Goal: Task Accomplishment & Management: Use online tool/utility

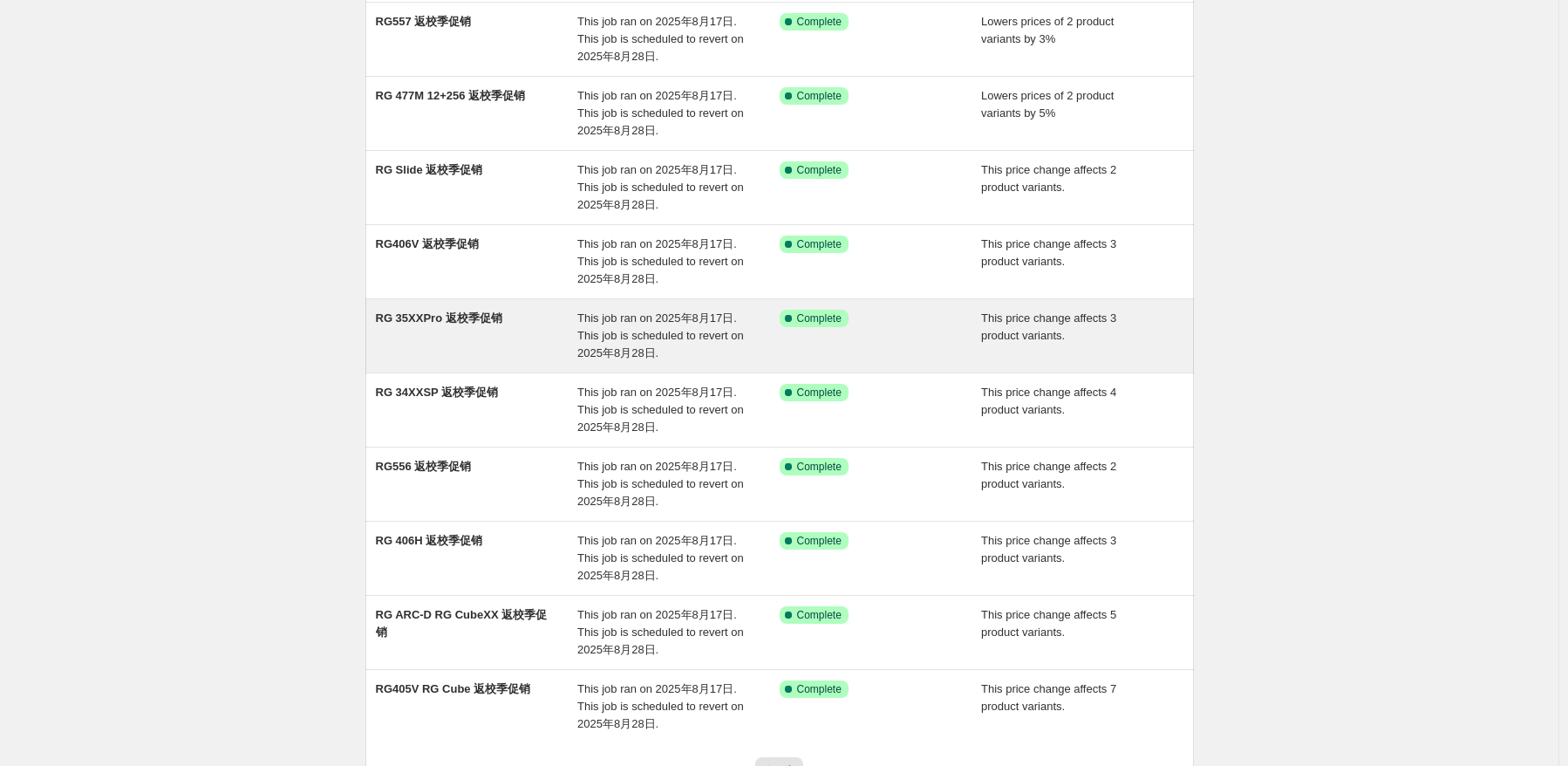
scroll to position [304, 0]
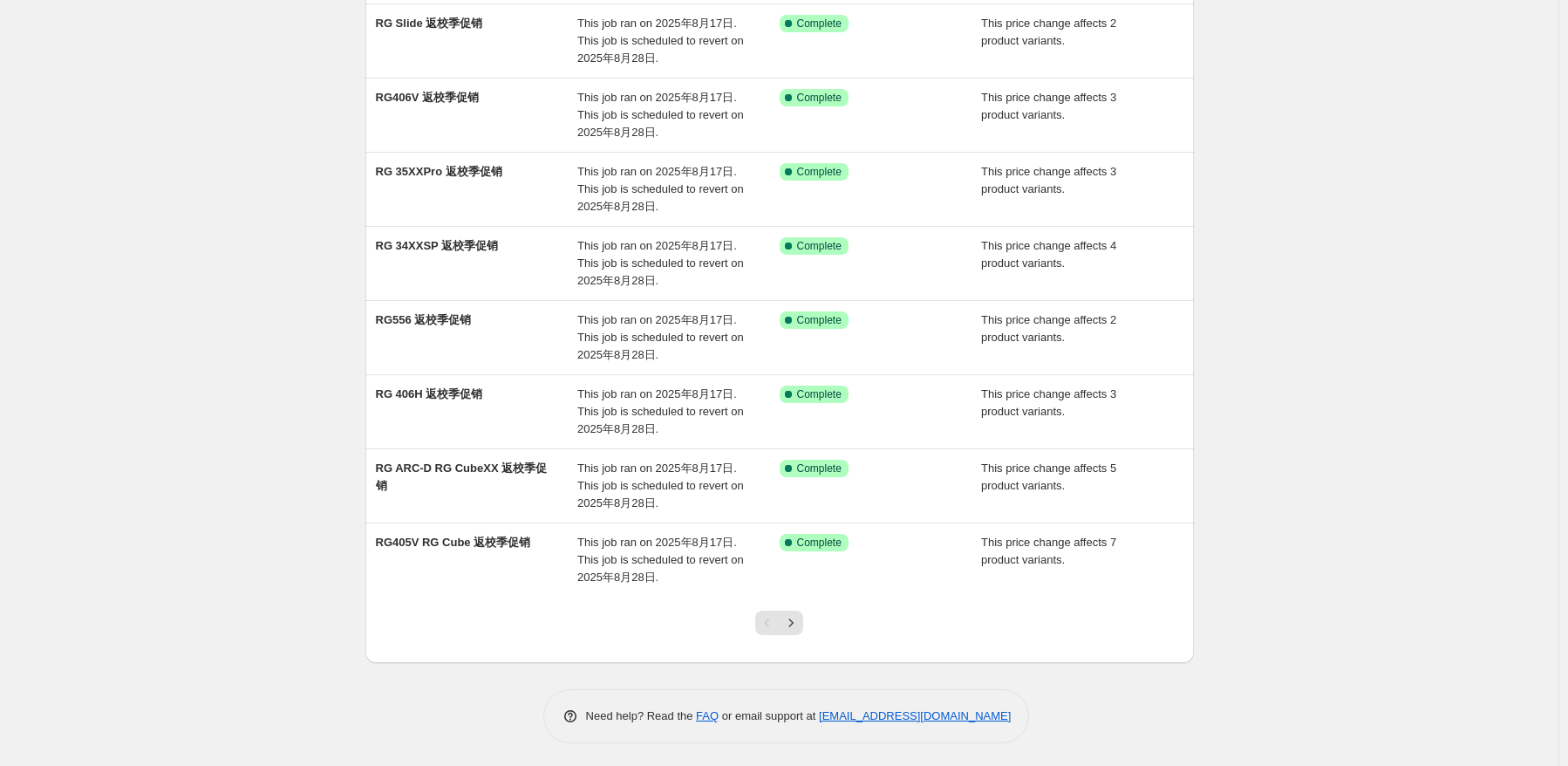
click at [779, 620] on div "Pagination" at bounding box center [767, 623] width 25 height 25
click at [790, 614] on icon "Next" at bounding box center [791, 623] width 18 height 18
click at [791, 614] on icon "Next" at bounding box center [791, 623] width 18 height 18
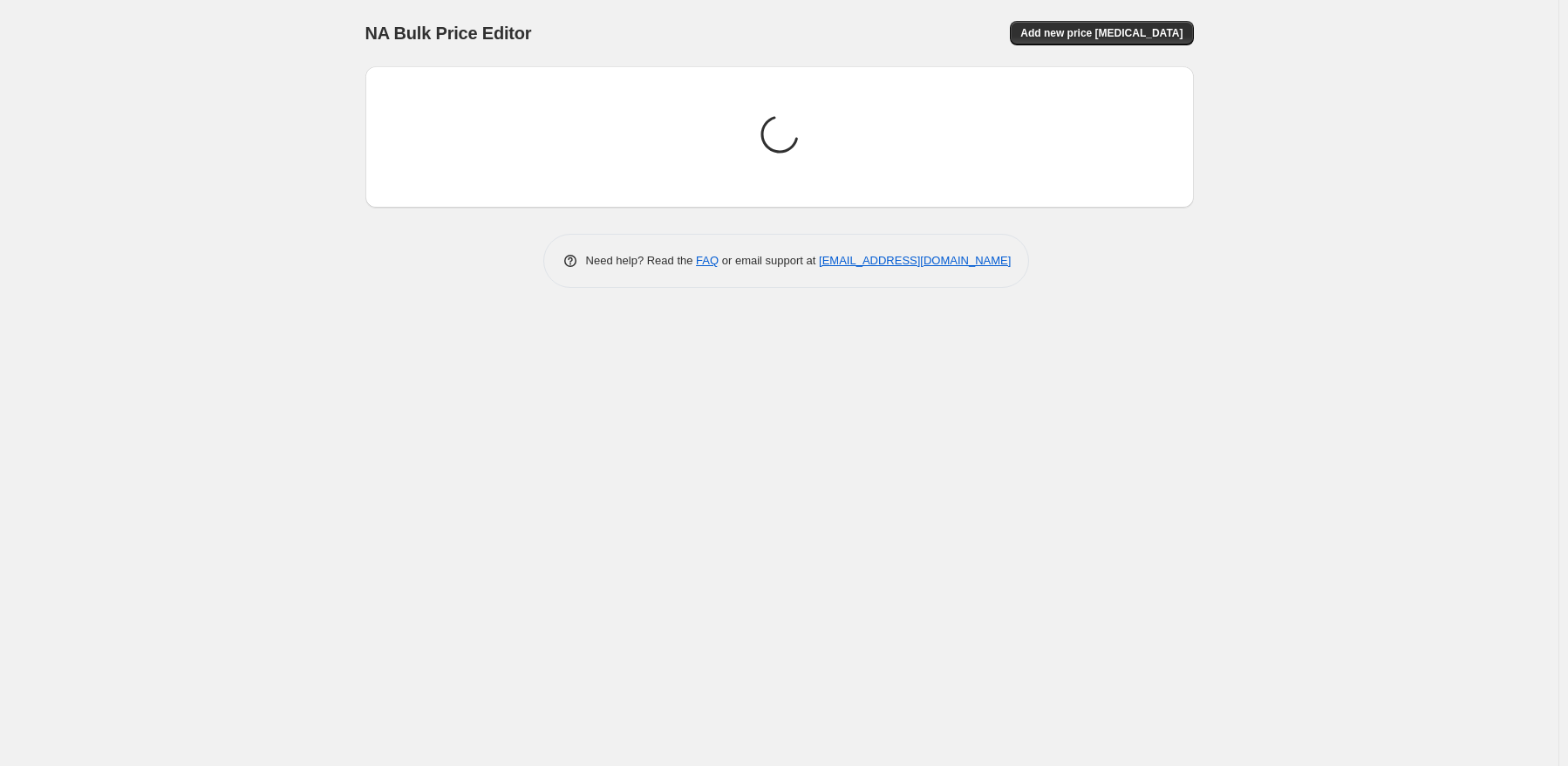
scroll to position [0, 0]
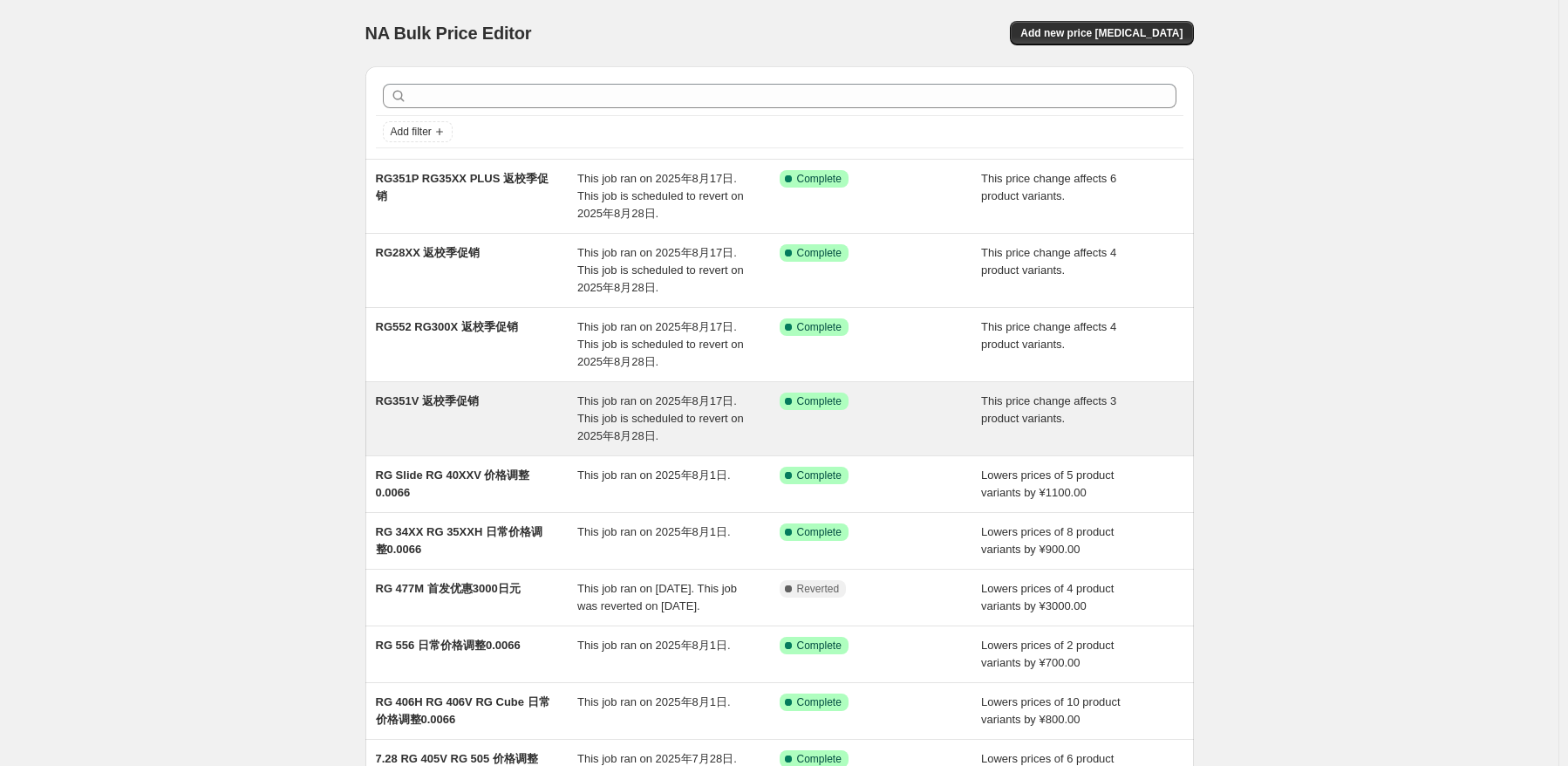
click at [740, 414] on span "This job ran on 2025年8月17日. This job is scheduled to revert on 2025年8月28日." at bounding box center [660, 419] width 167 height 48
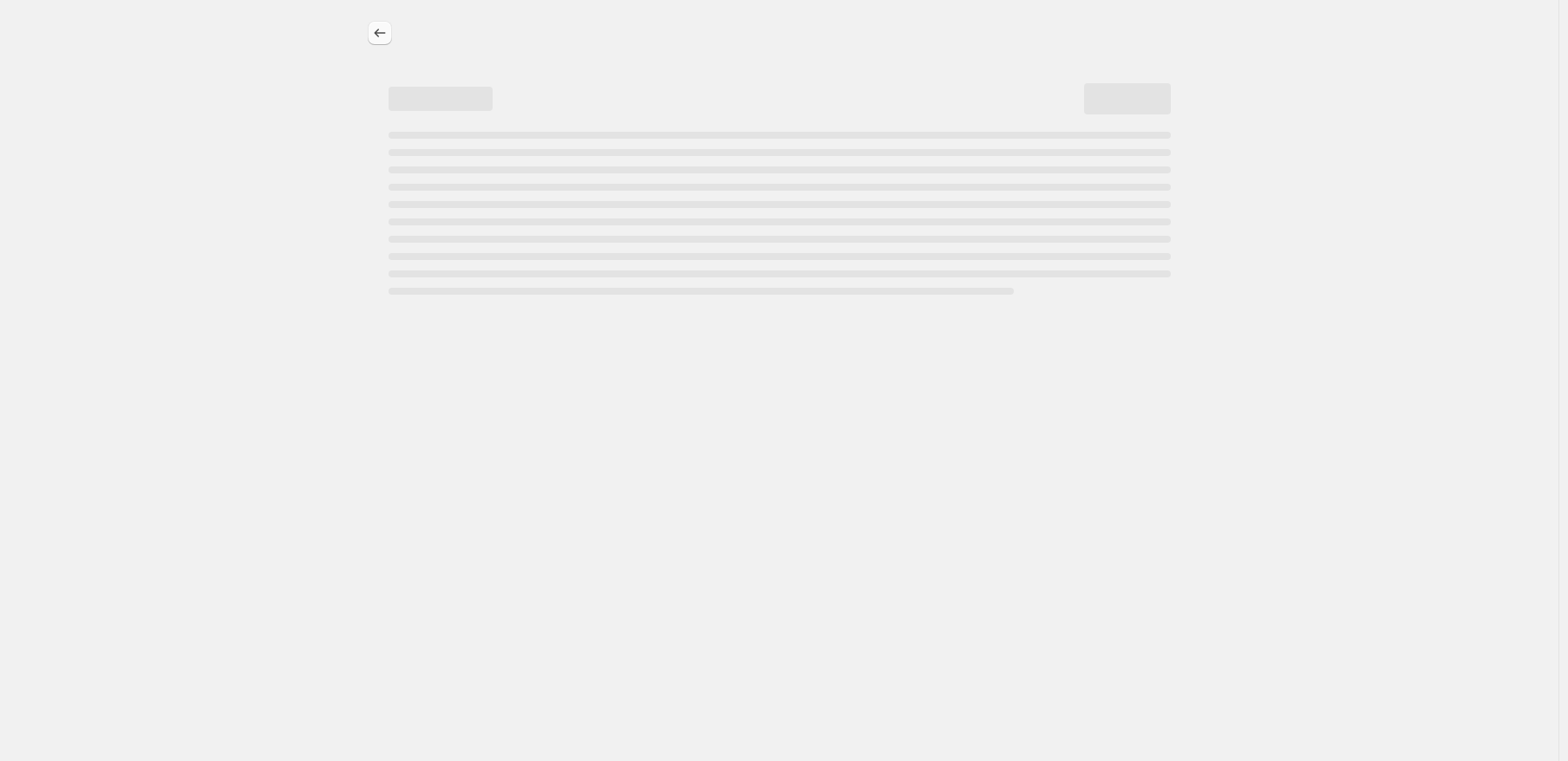
select select "pcap"
select select "no_change"
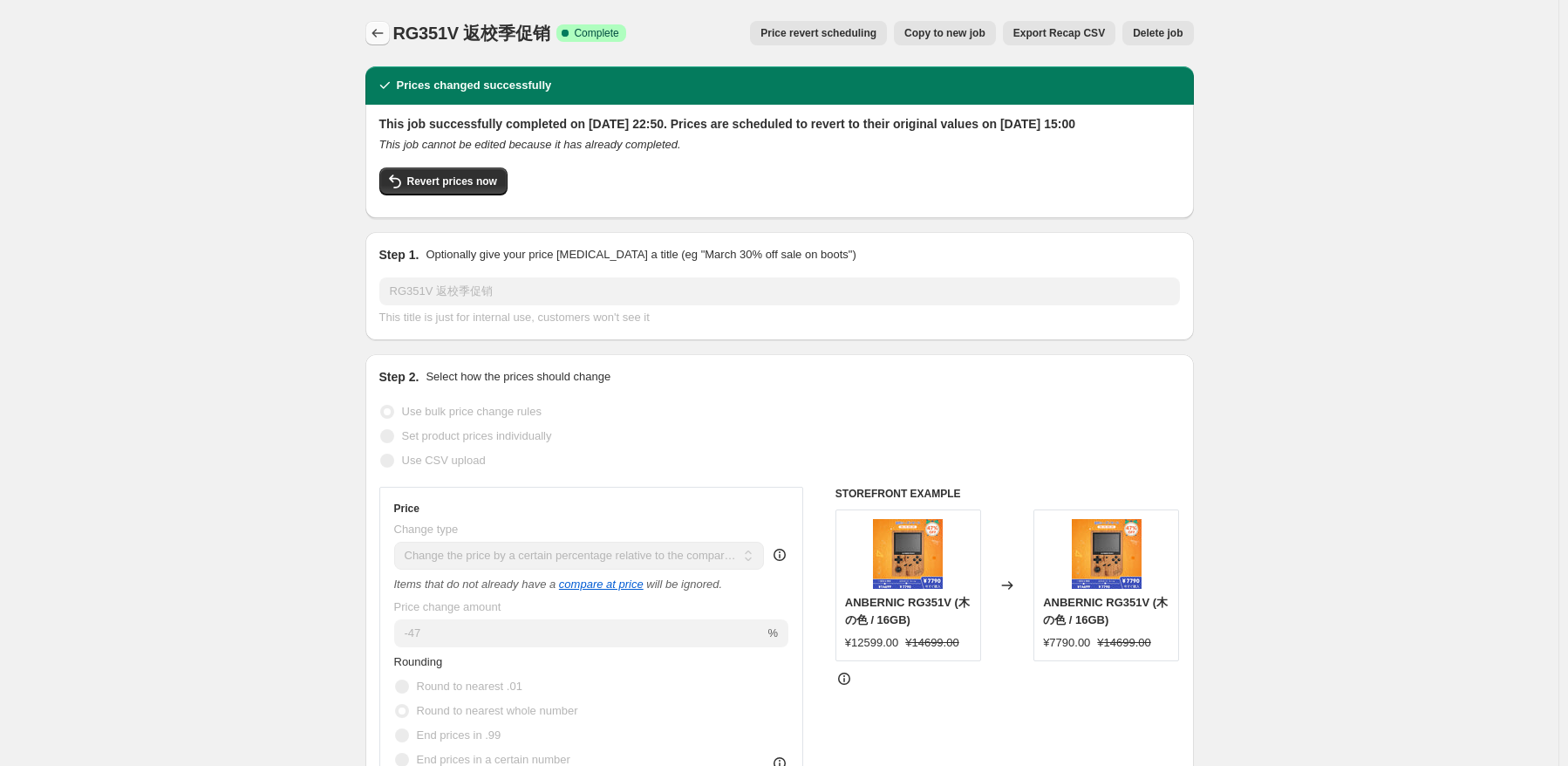
click at [384, 31] on icon "Price change jobs" at bounding box center [378, 34] width 18 height 18
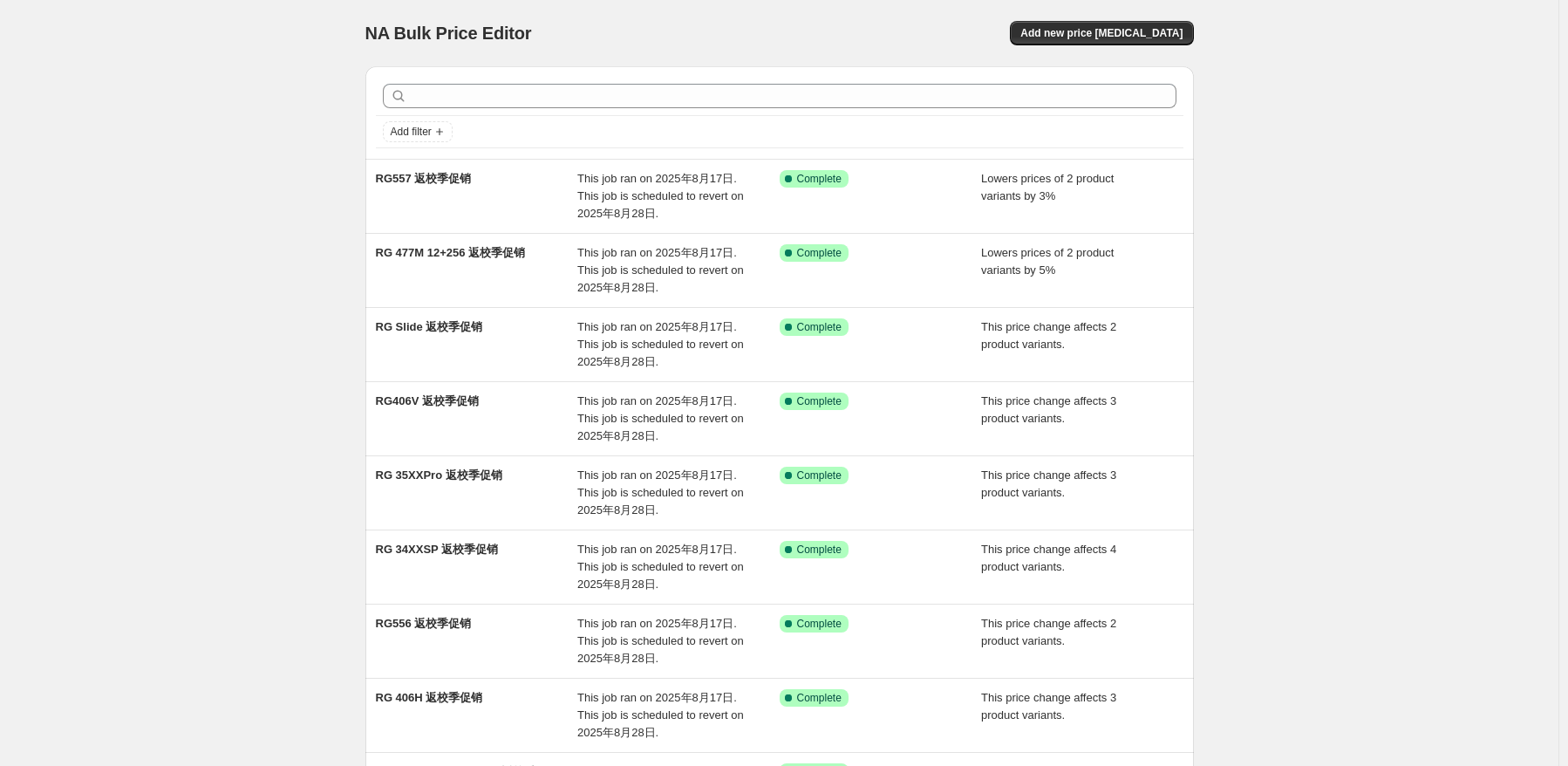
scroll to position [304, 0]
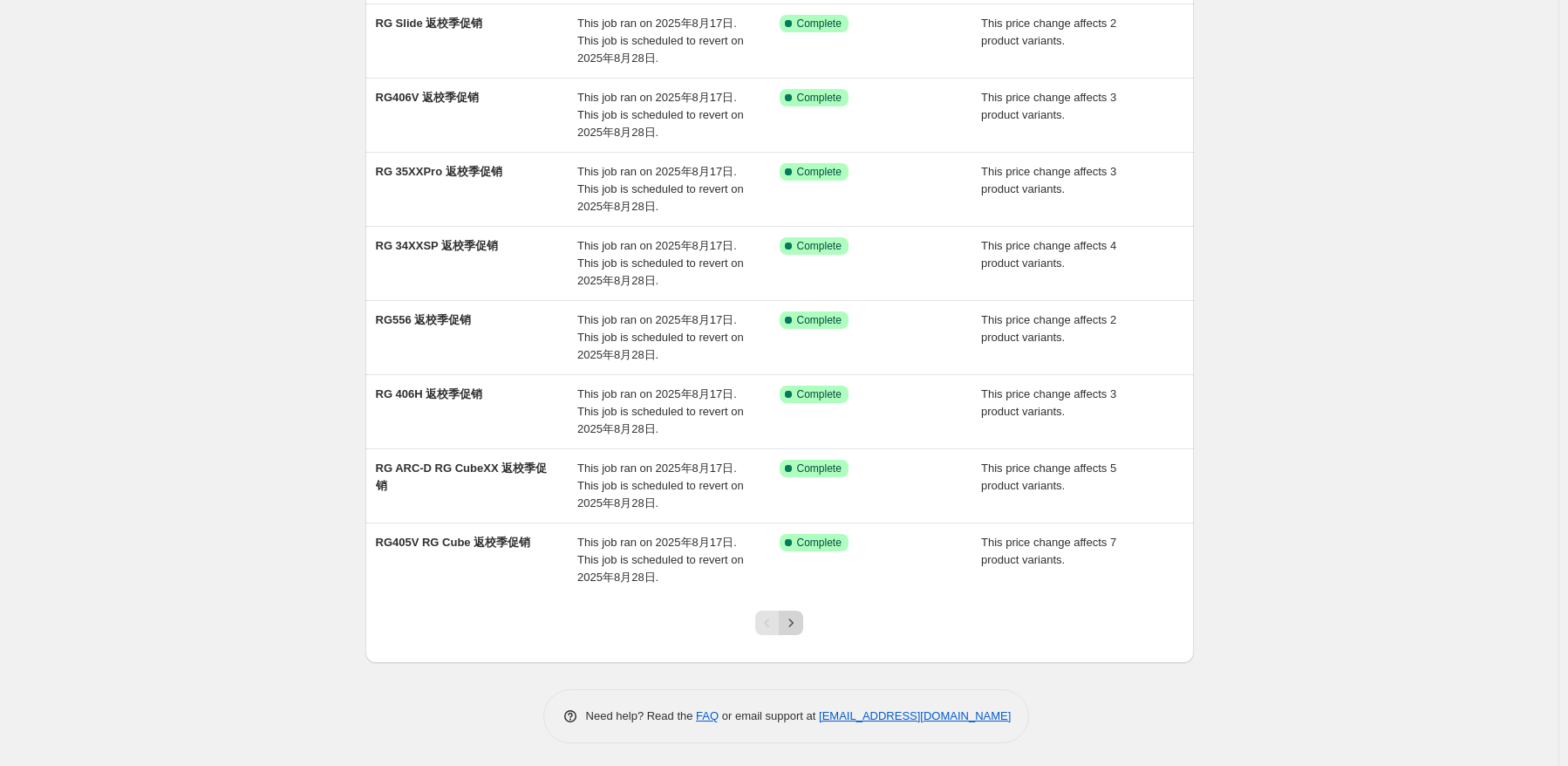
click at [793, 621] on icon "Next" at bounding box center [791, 623] width 18 height 18
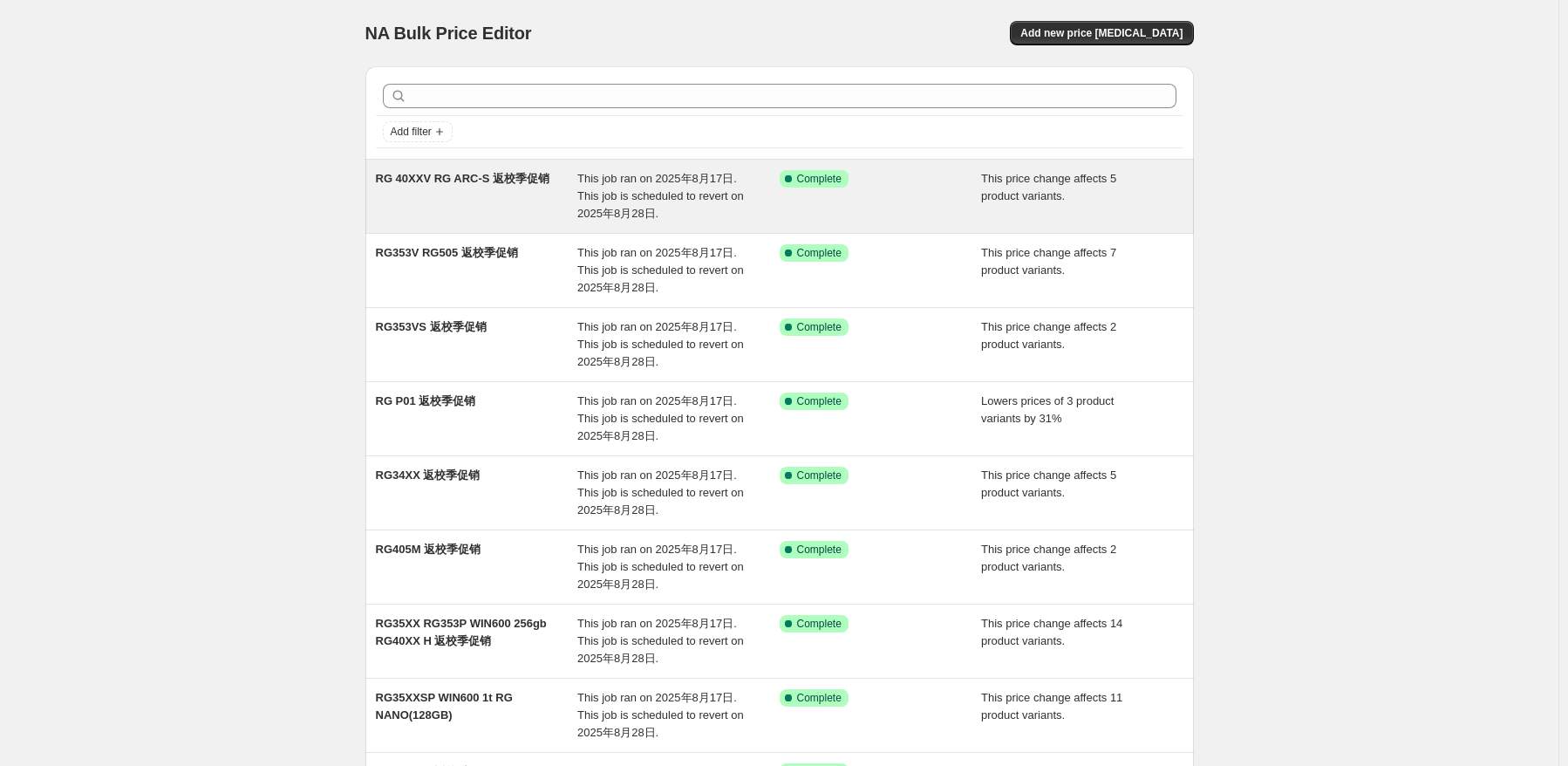
click at [607, 199] on span "This job ran on 2025年8月17日. This job is scheduled to revert on 2025年8月28日." at bounding box center [660, 195] width 167 height 48
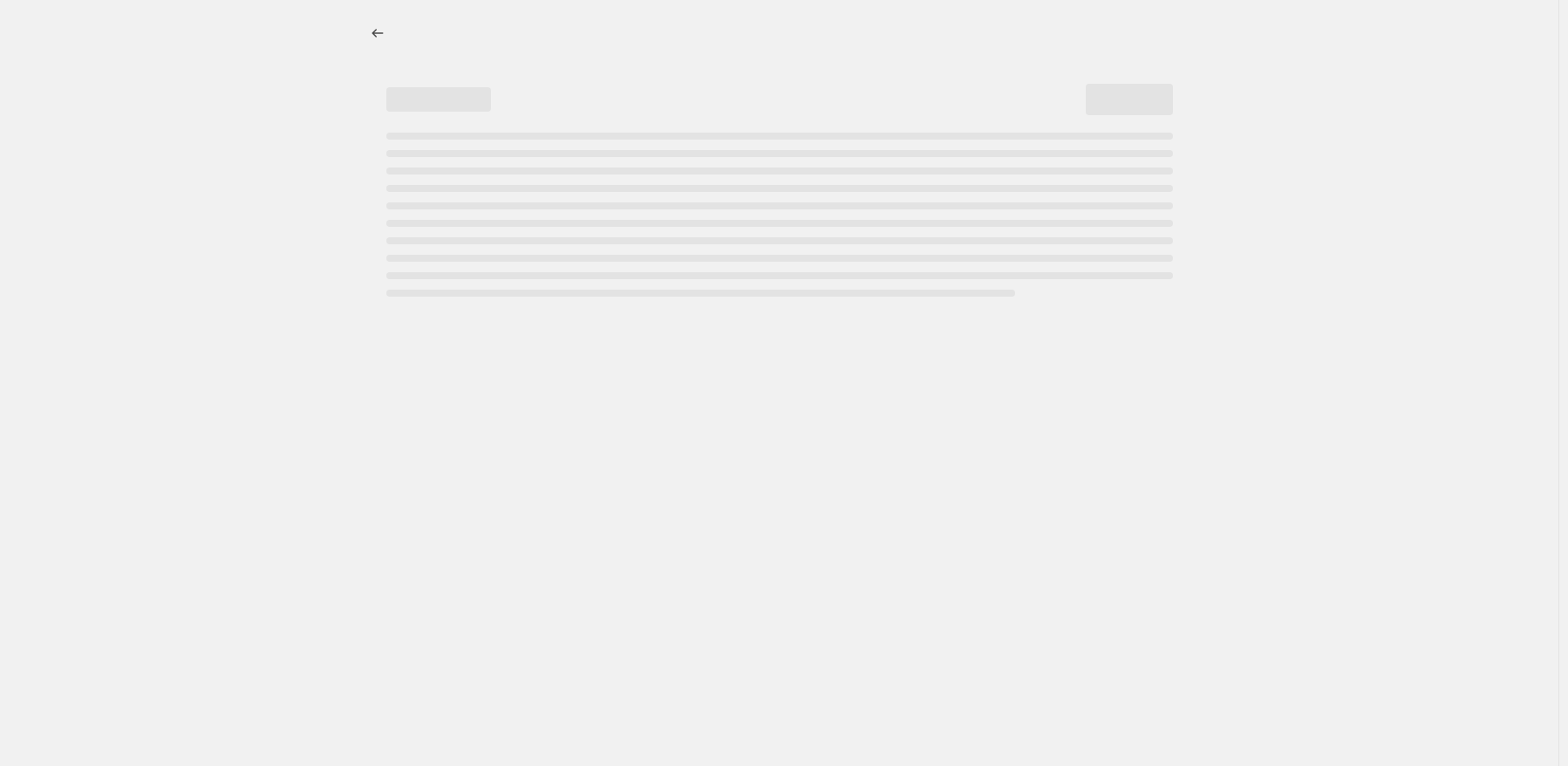
select select "pcap"
select select "no_change"
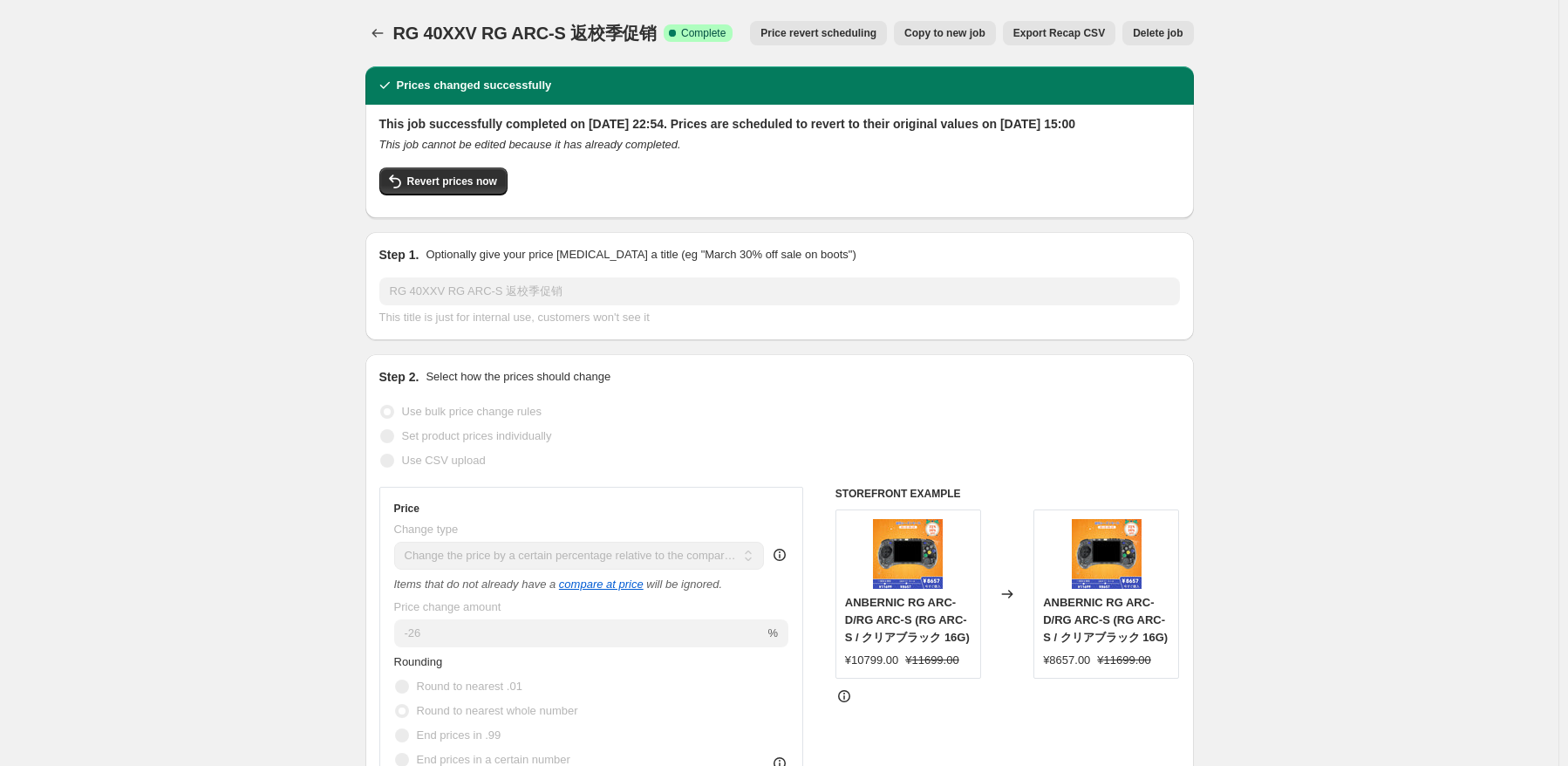
click at [1100, 20] on div "RG 40XXV RG ARC-S 返校季促销. This page is ready RG 40XXV RG ARC-S 返校季促销 Success Com…" at bounding box center [780, 33] width 829 height 66
click at [1089, 34] on span "Export Recap CSV" at bounding box center [1059, 34] width 92 height 14
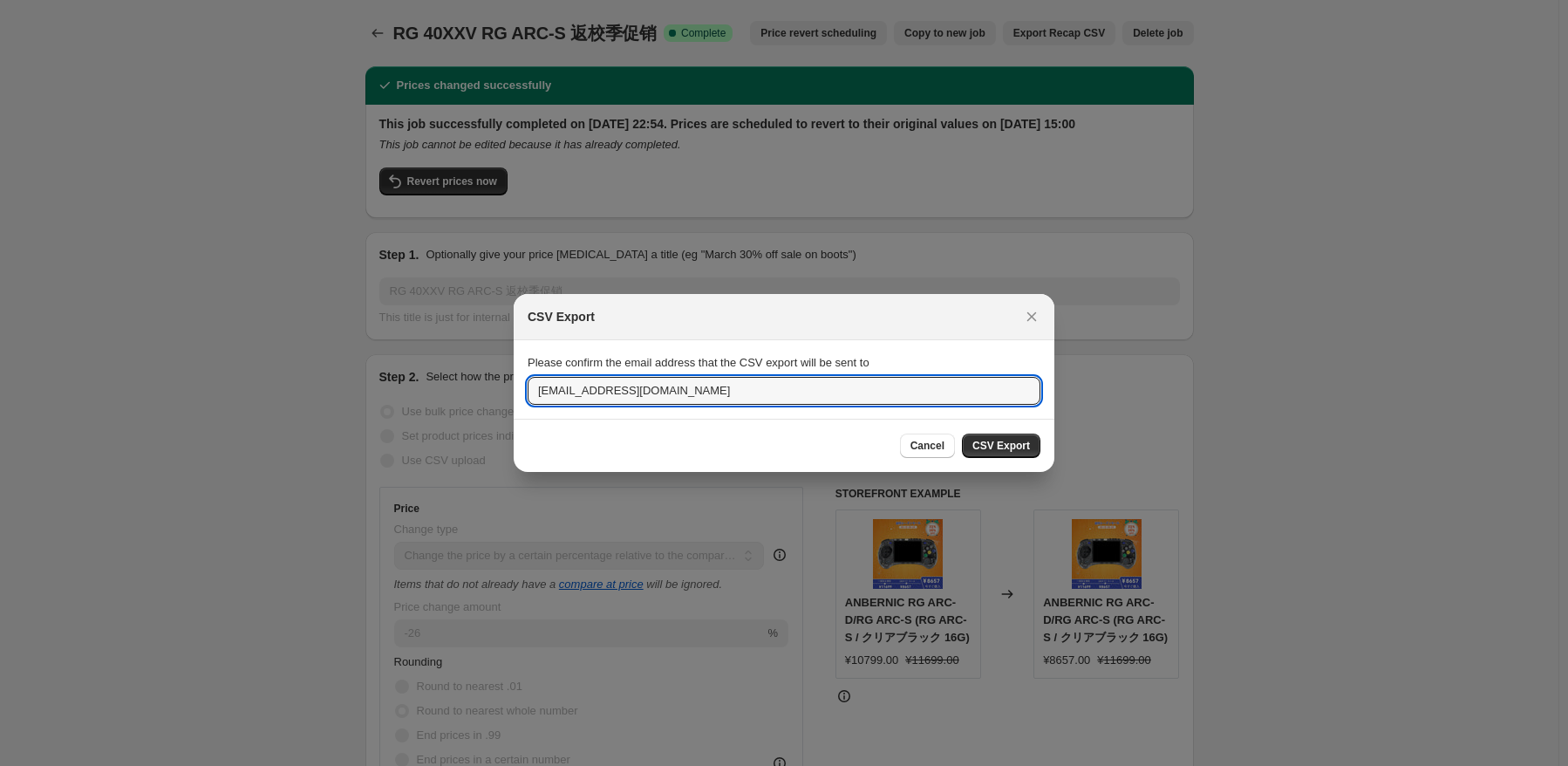
drag, startPoint x: 691, startPoint y: 391, endPoint x: 373, endPoint y: 379, distance: 318.2
type input "a"
type input "a617547119@gmail.COM"
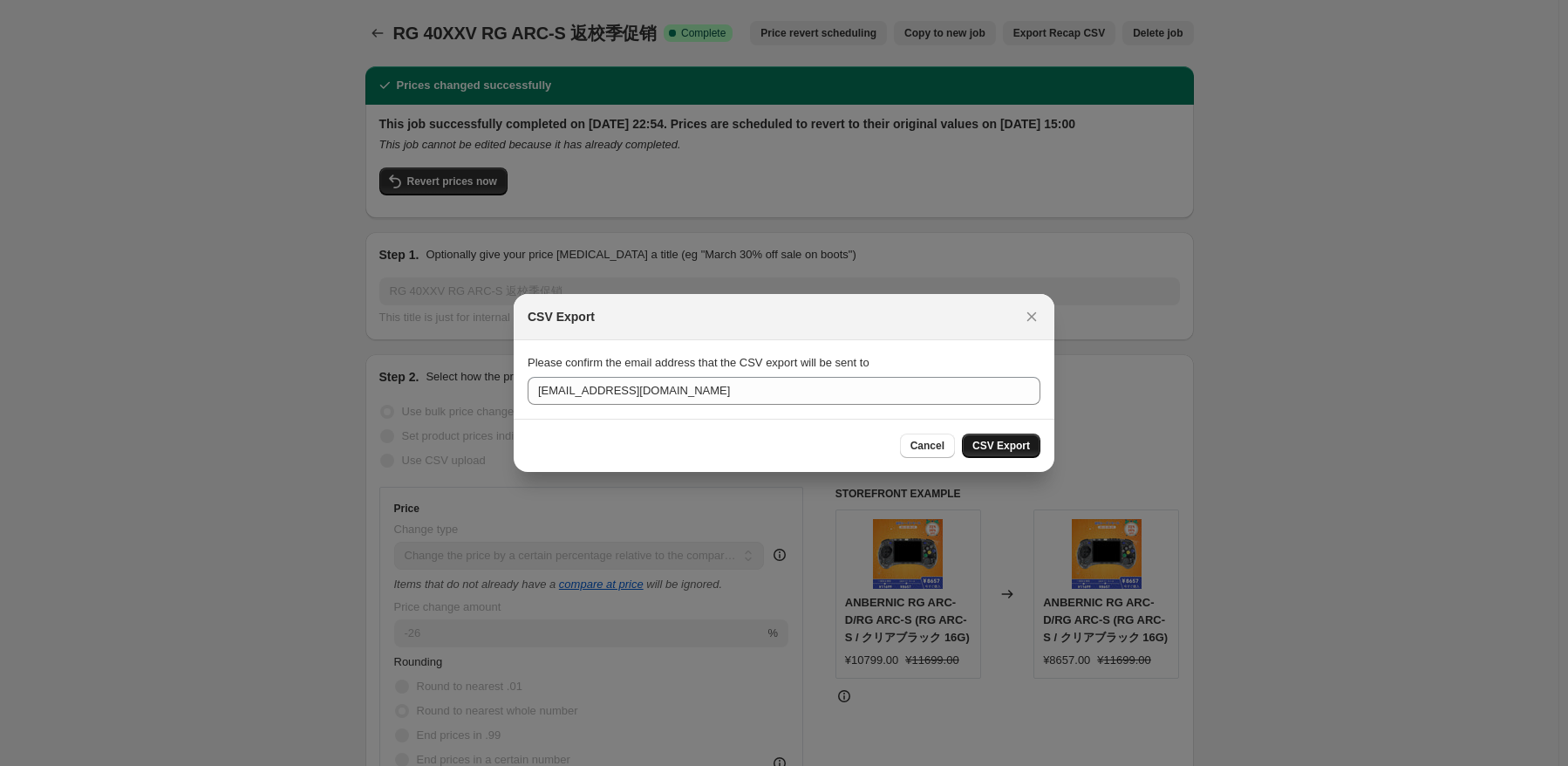
click at [1005, 454] on button "CSV Export" at bounding box center [1002, 445] width 79 height 25
